Goal: Find specific page/section: Find specific page/section

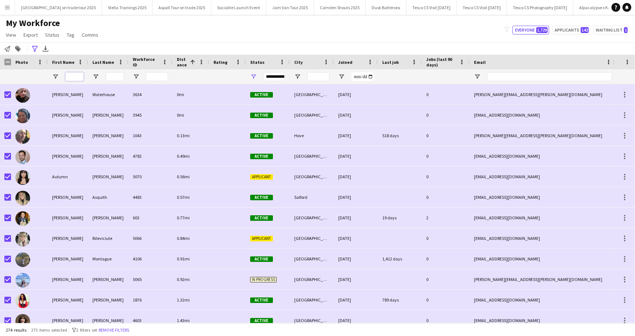
click at [78, 74] on input "First Name Filter Input" at bounding box center [74, 76] width 18 height 9
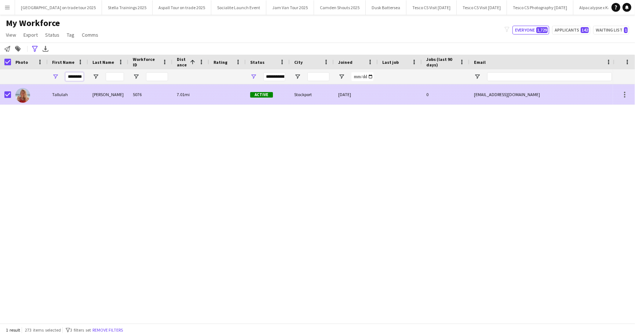
type input "********"
click at [61, 95] on div "Tallulah" at bounding box center [68, 94] width 40 height 20
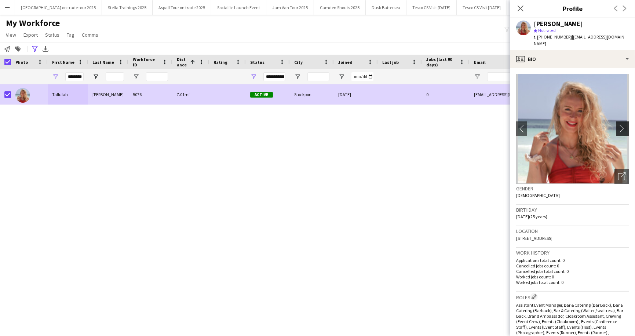
click at [622, 125] on app-icon "chevron-right" at bounding box center [623, 129] width 11 height 8
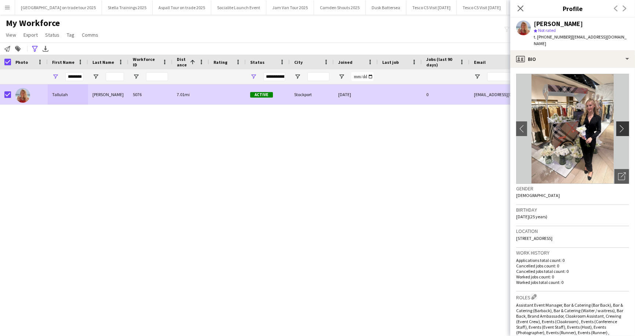
click at [620, 125] on app-icon "chevron-right" at bounding box center [623, 129] width 11 height 8
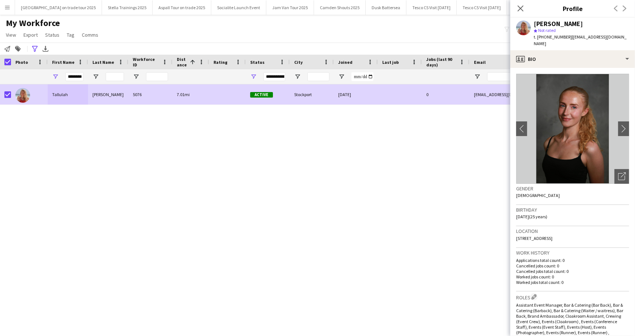
click at [346, 164] on div "[PERSON_NAME] 5076 7.01mi Active Stockport [DATE] 0 [EMAIL_ADDRESS][DOMAIN_NAME…" at bounding box center [306, 203] width 613 height 239
